Goal: Transaction & Acquisition: Purchase product/service

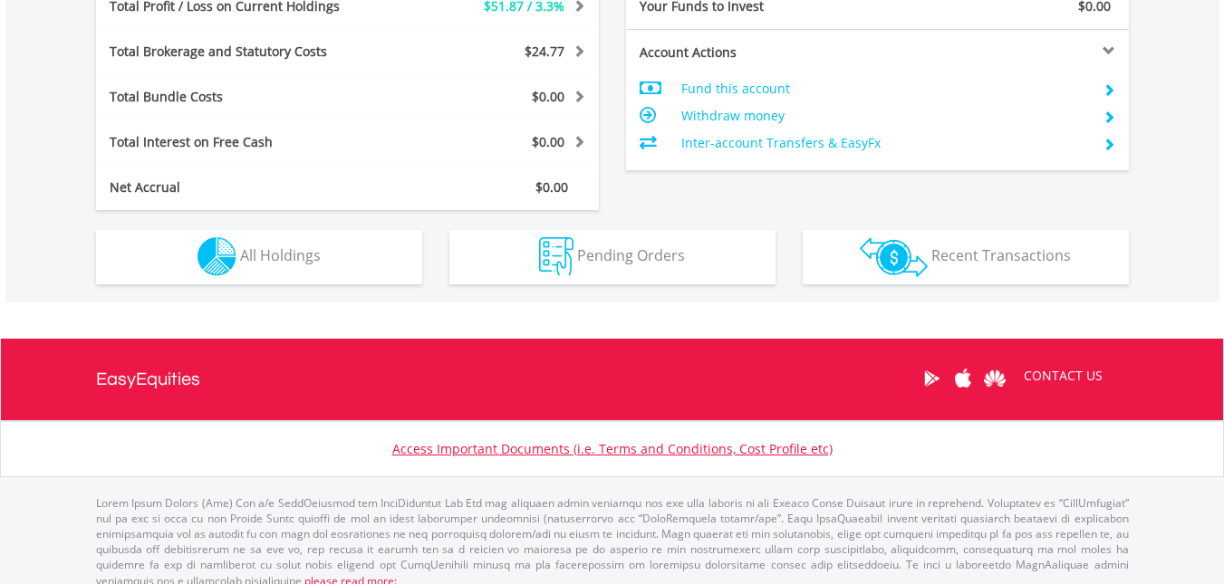
scroll to position [949, 0]
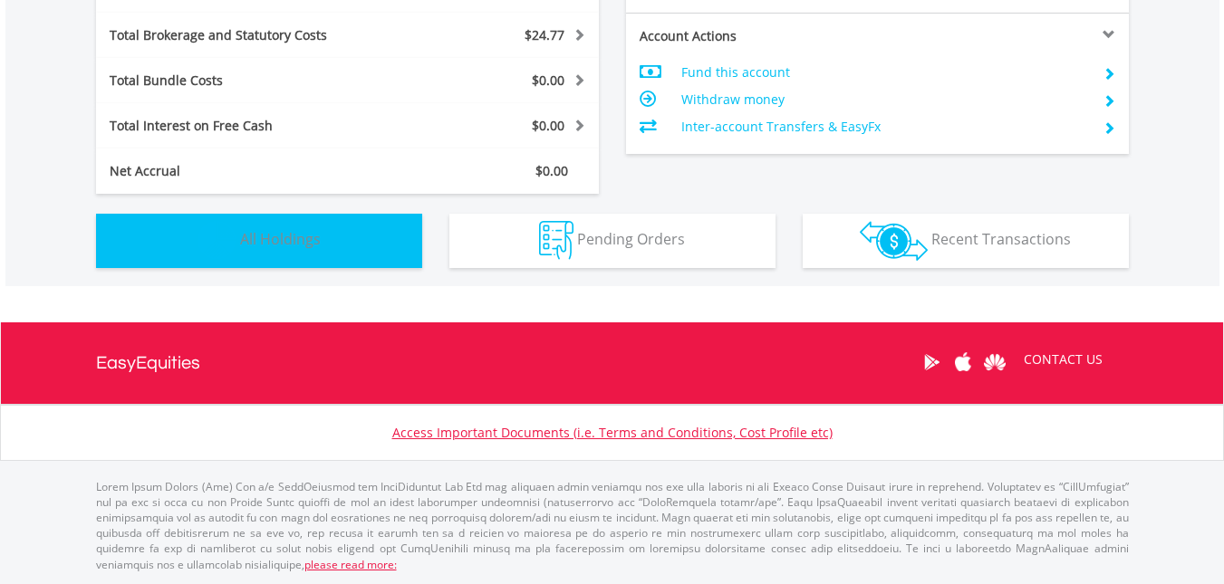
click at [315, 240] on span "All Holdings" at bounding box center [280, 239] width 81 height 20
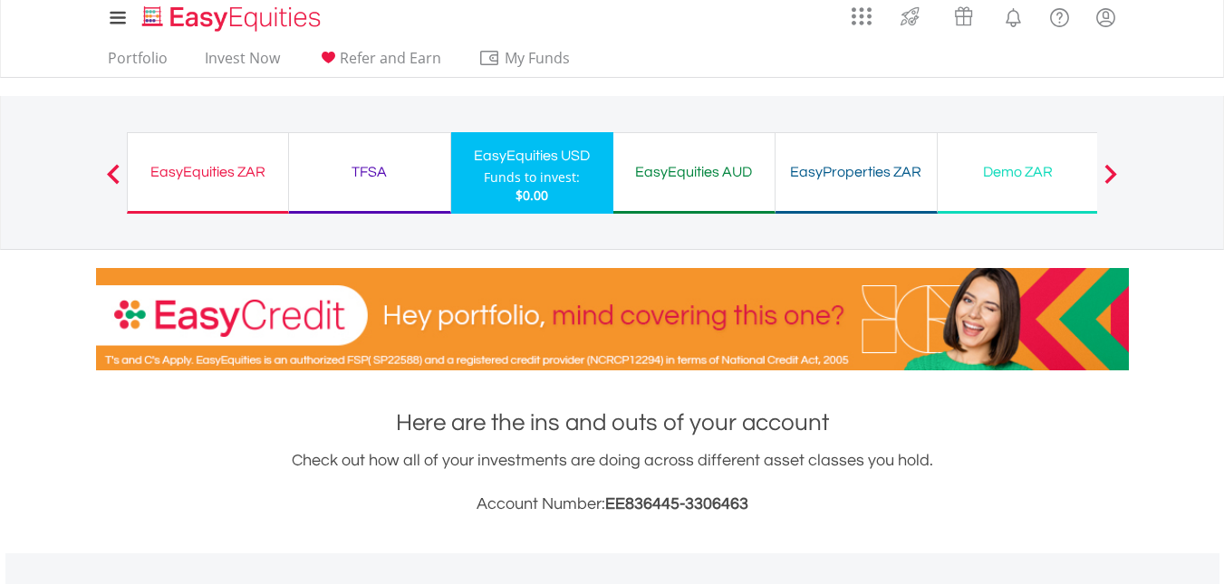
scroll to position [0, 0]
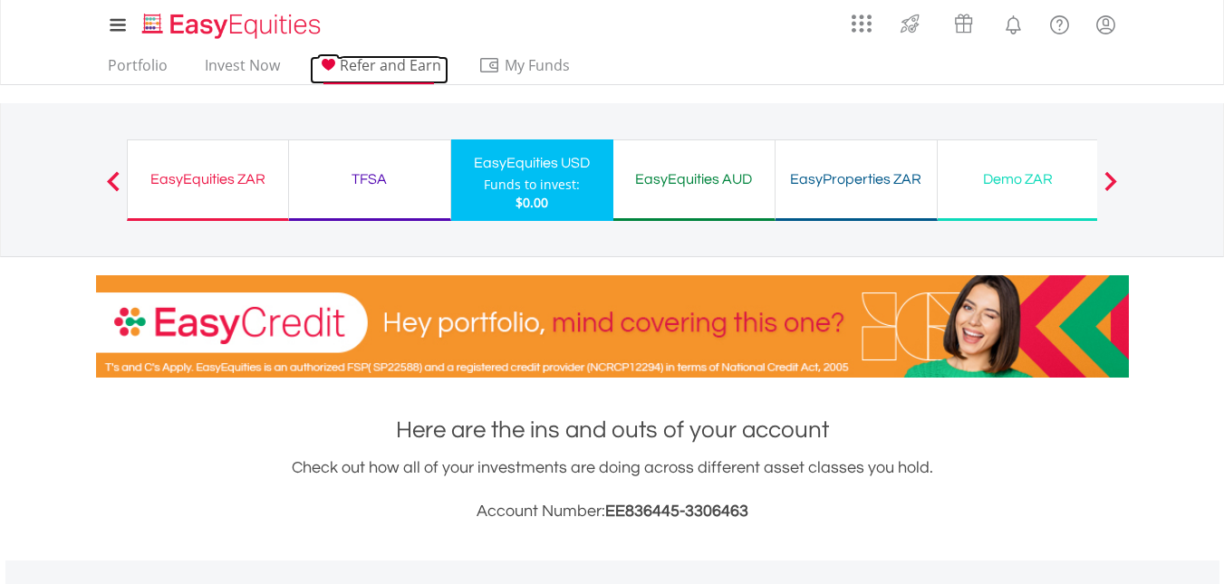
click at [325, 67] on icon at bounding box center [329, 65] width 14 height 12
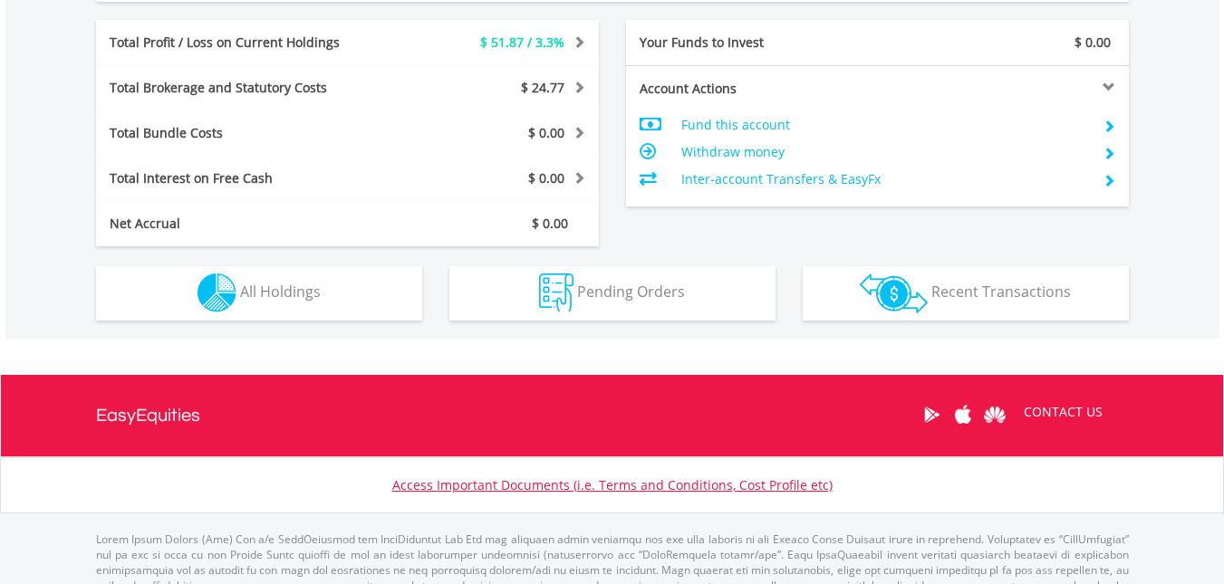
scroll to position [906, 0]
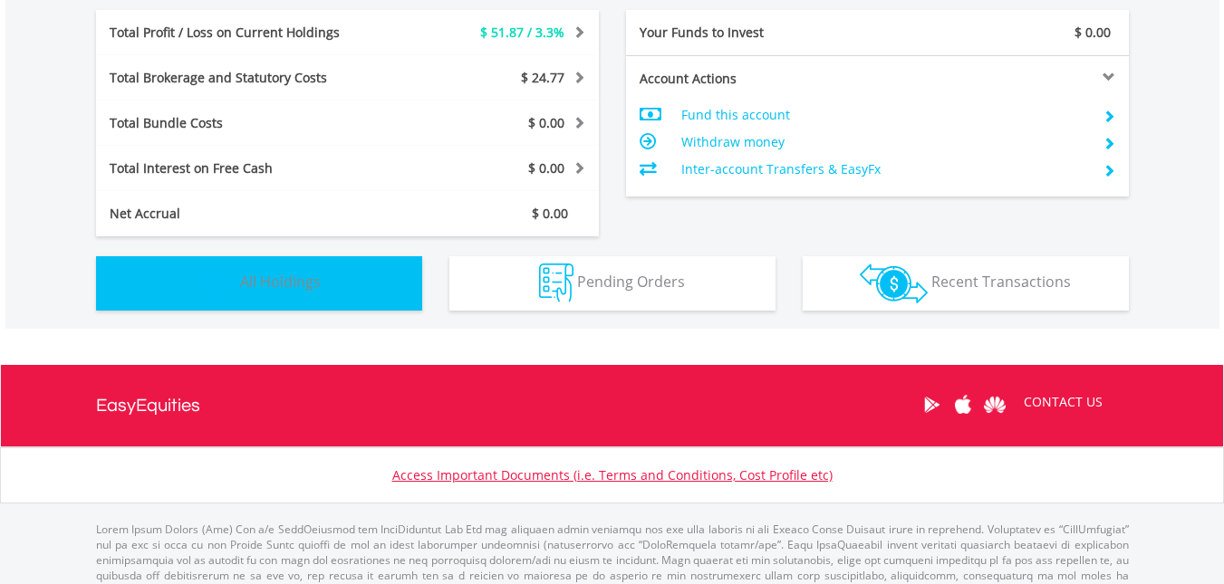
click at [278, 285] on span "All Holdings" at bounding box center [280, 282] width 81 height 20
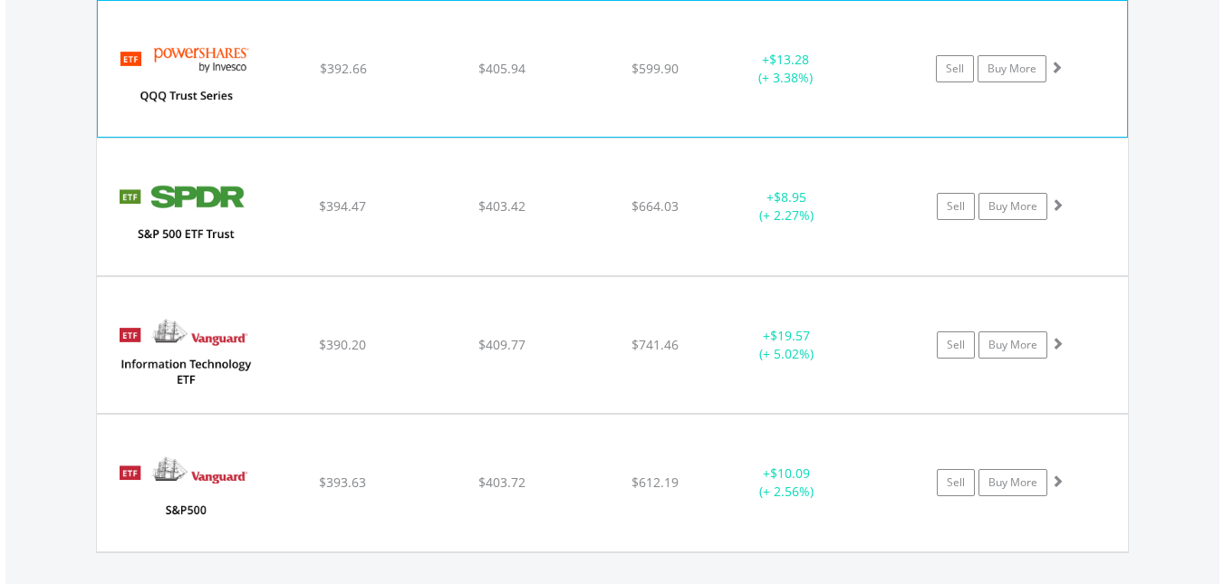
scroll to position [1362, 0]
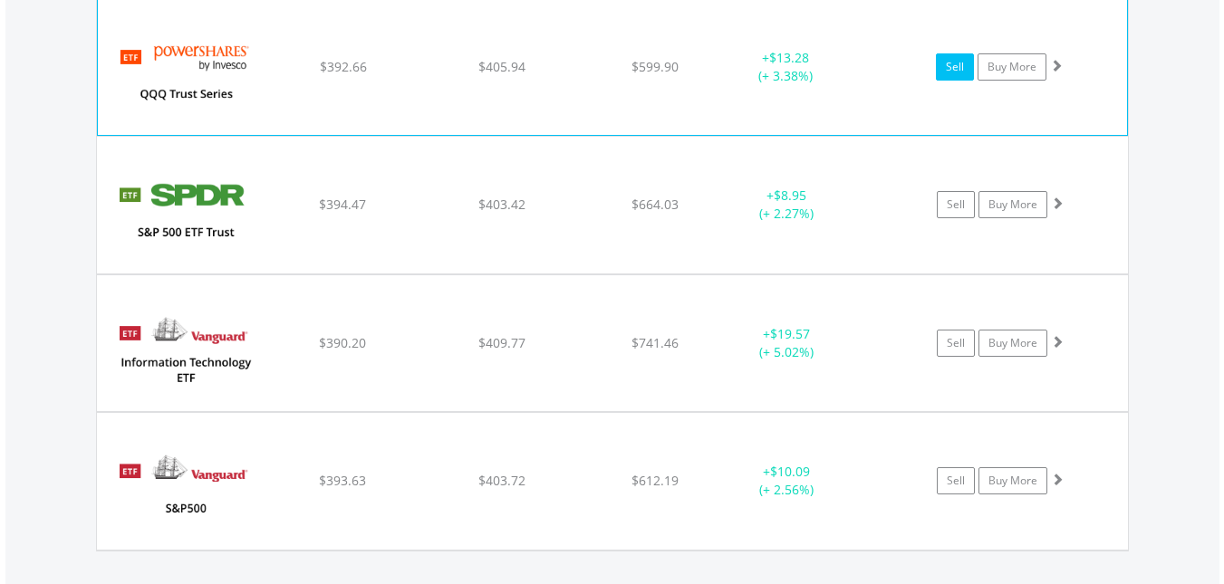
click at [953, 68] on link "Sell" at bounding box center [955, 66] width 38 height 27
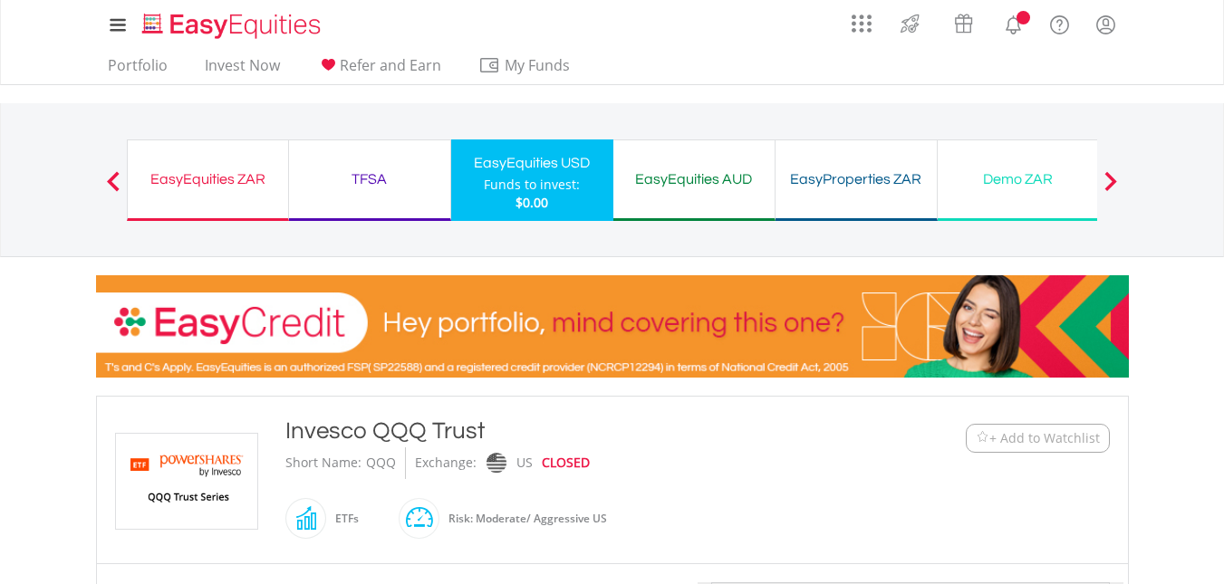
type input "******"
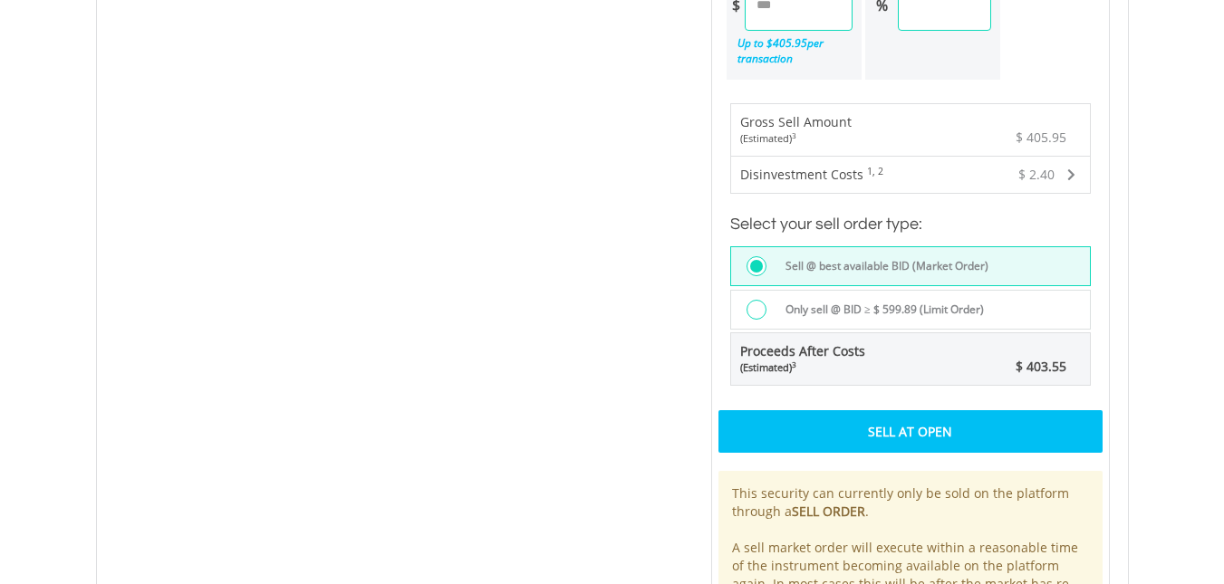
scroll to position [1178, 0]
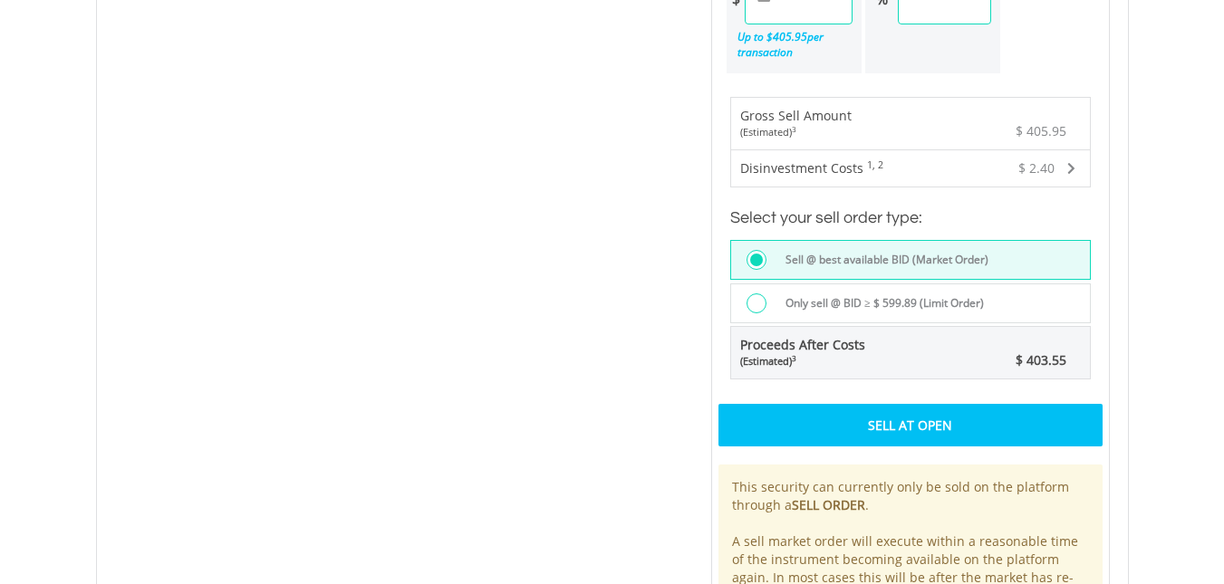
click at [869, 429] on div "Sell At Open" at bounding box center [911, 425] width 384 height 42
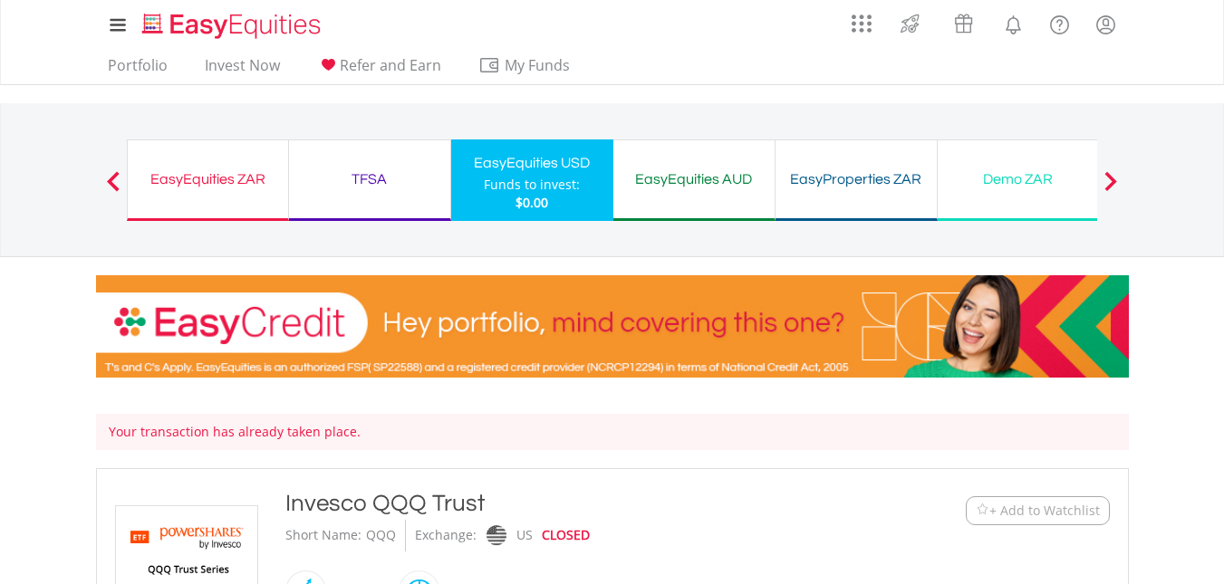
type input "******"
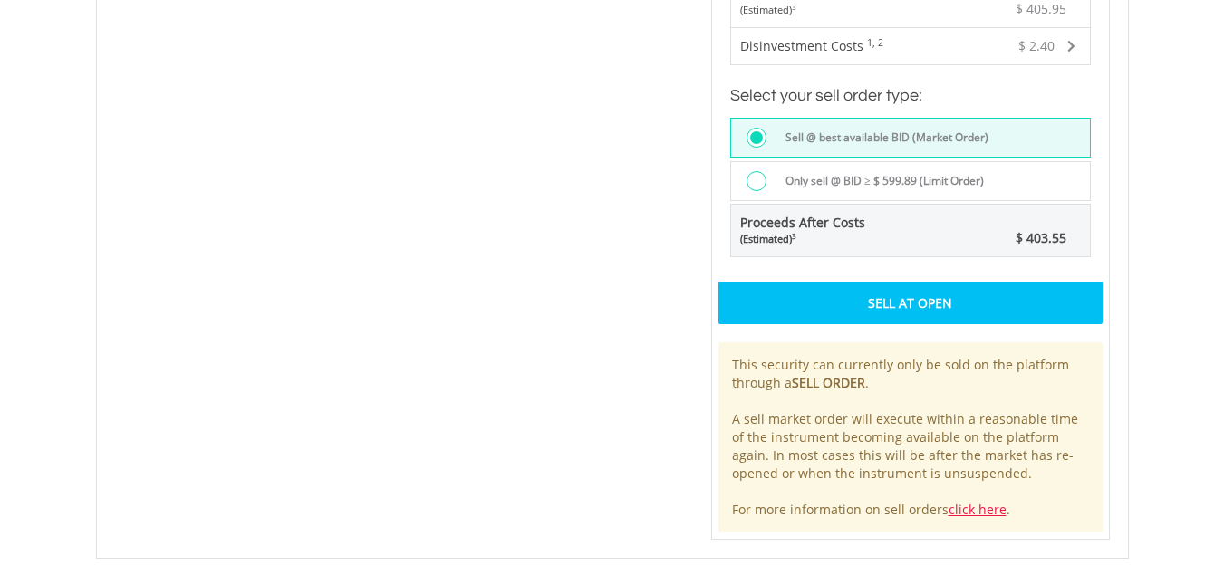
scroll to position [997, 0]
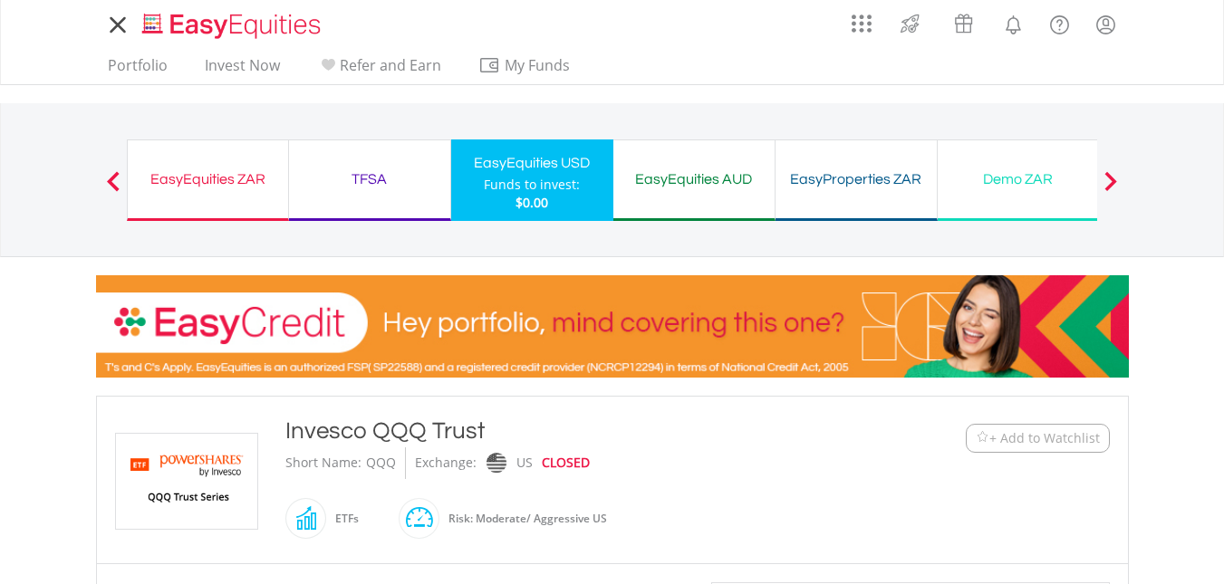
scroll to position [1010, 0]
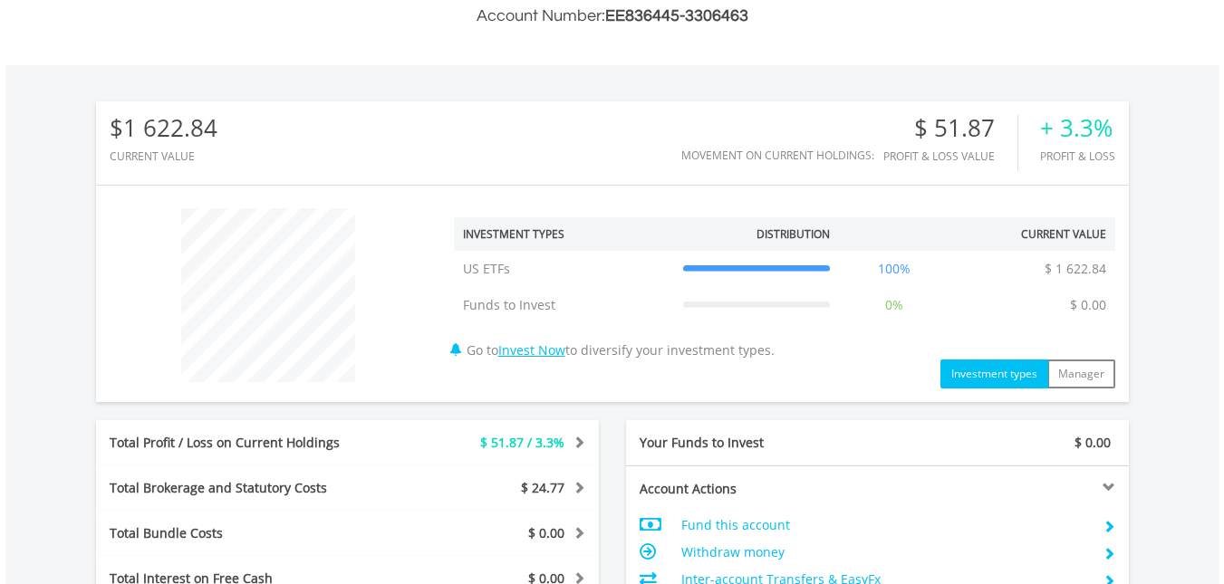
scroll to position [314, 0]
